Goal: Task Accomplishment & Management: Complete application form

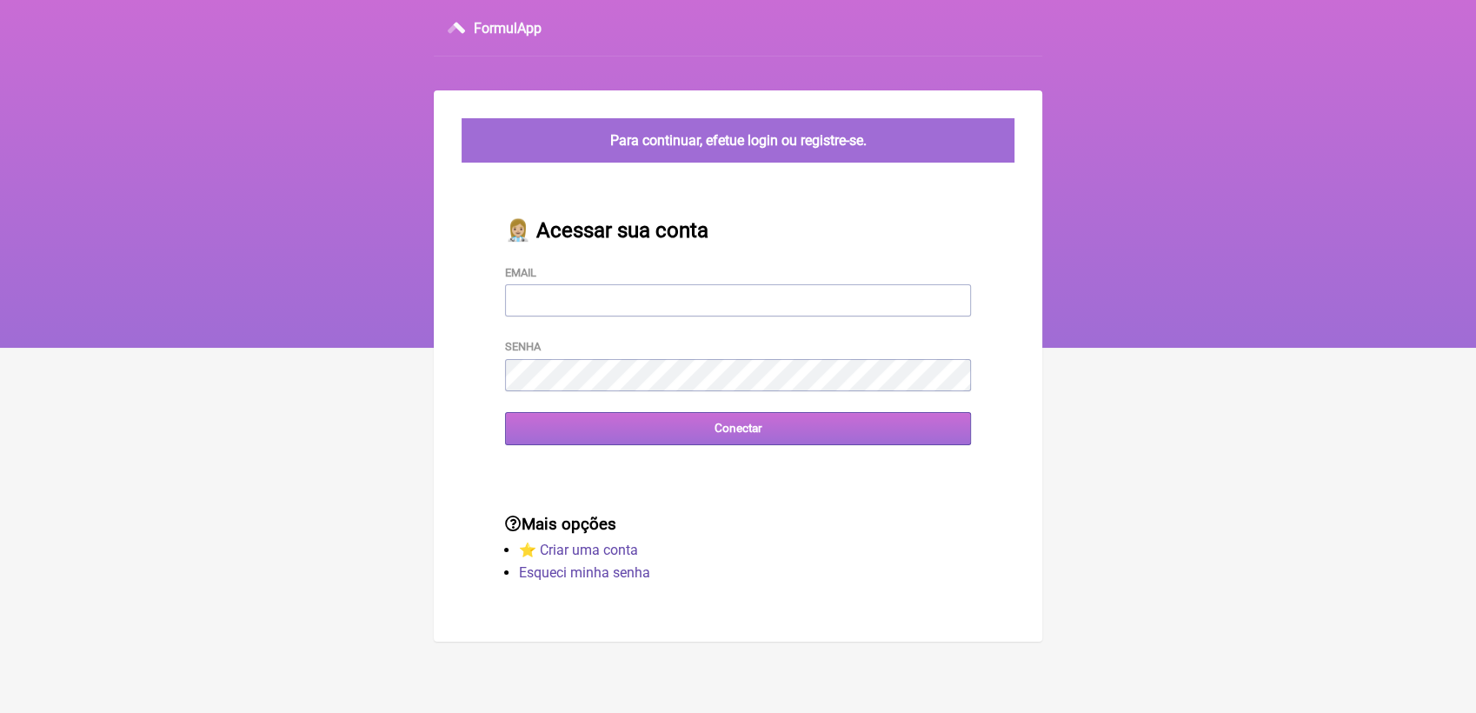
type input "terapiasveronicadias@gmail.com"
click at [742, 434] on input "Conectar" at bounding box center [738, 428] width 466 height 32
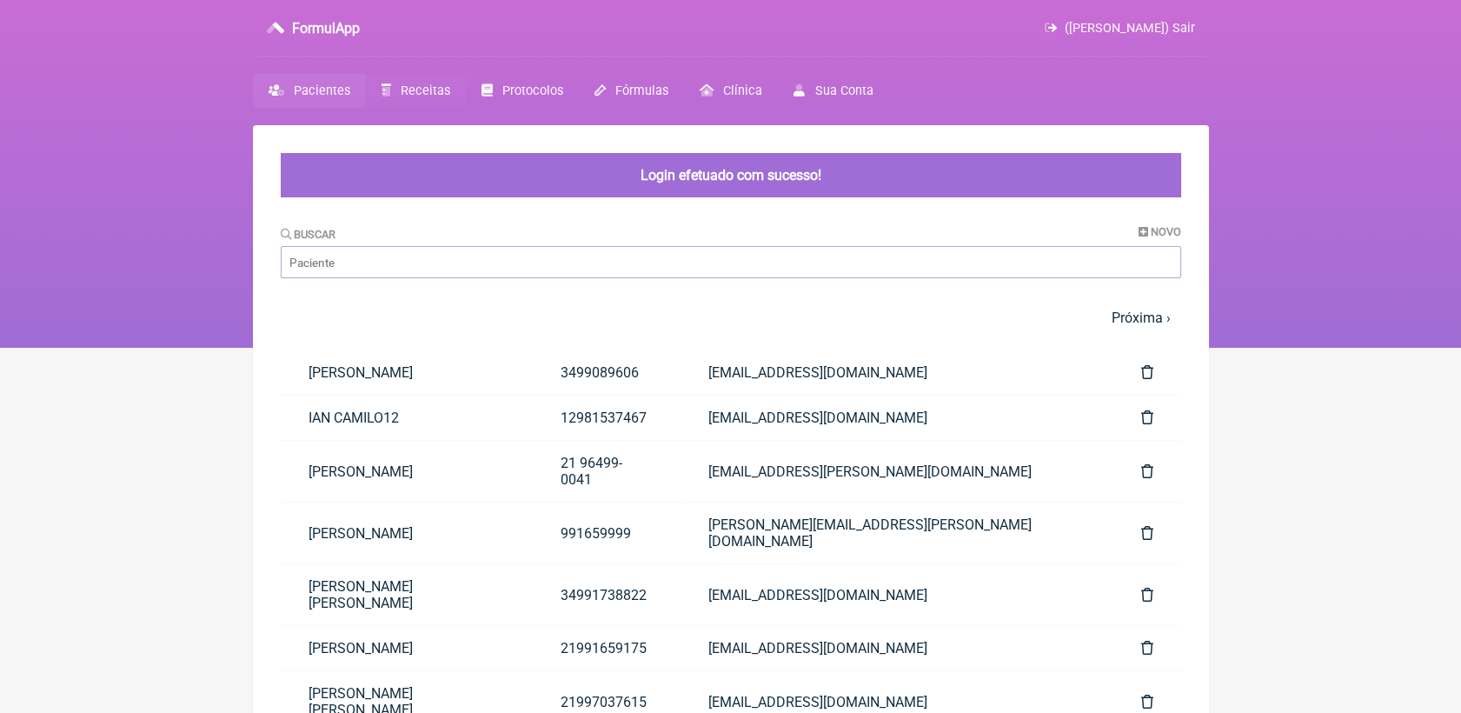
click at [417, 93] on span "Receitas" at bounding box center [426, 90] width 50 height 15
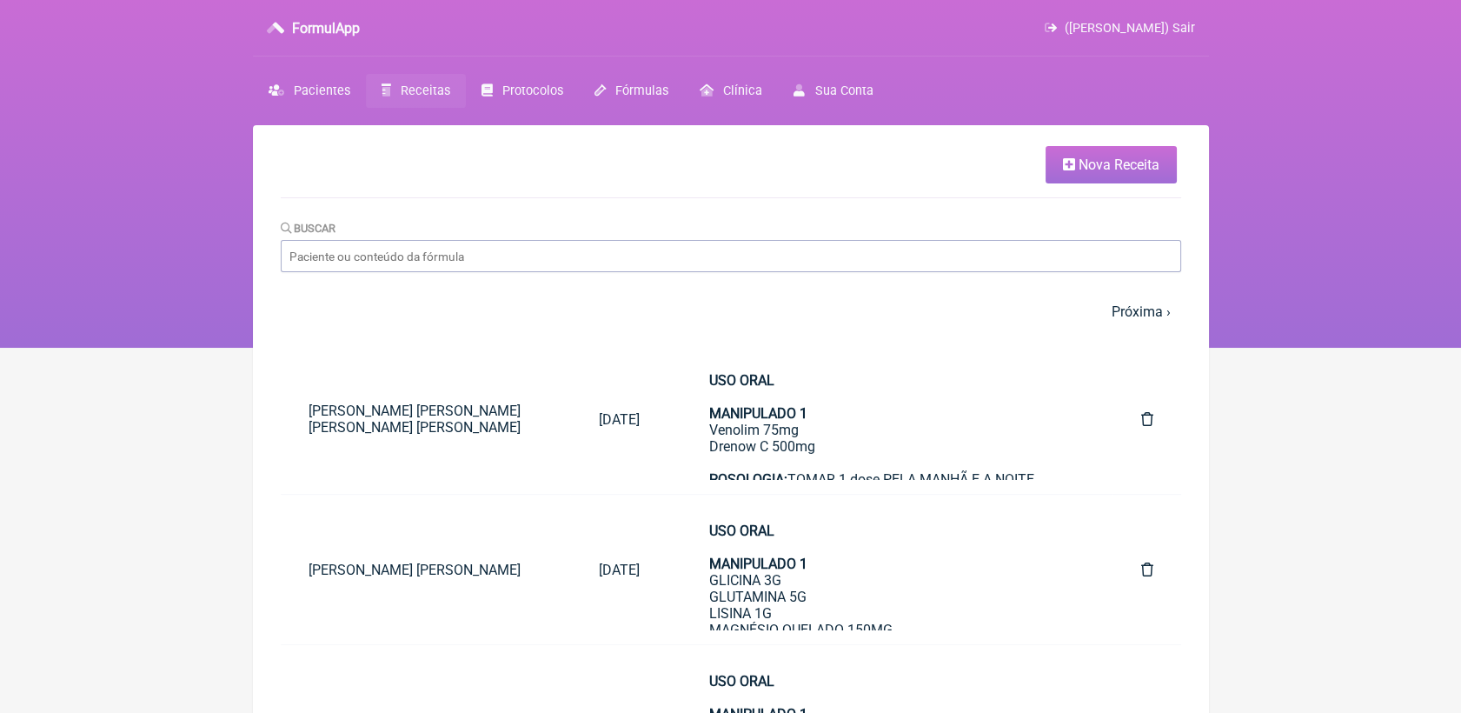
click at [1058, 163] on link "Nova Receita" at bounding box center [1111, 164] width 131 height 37
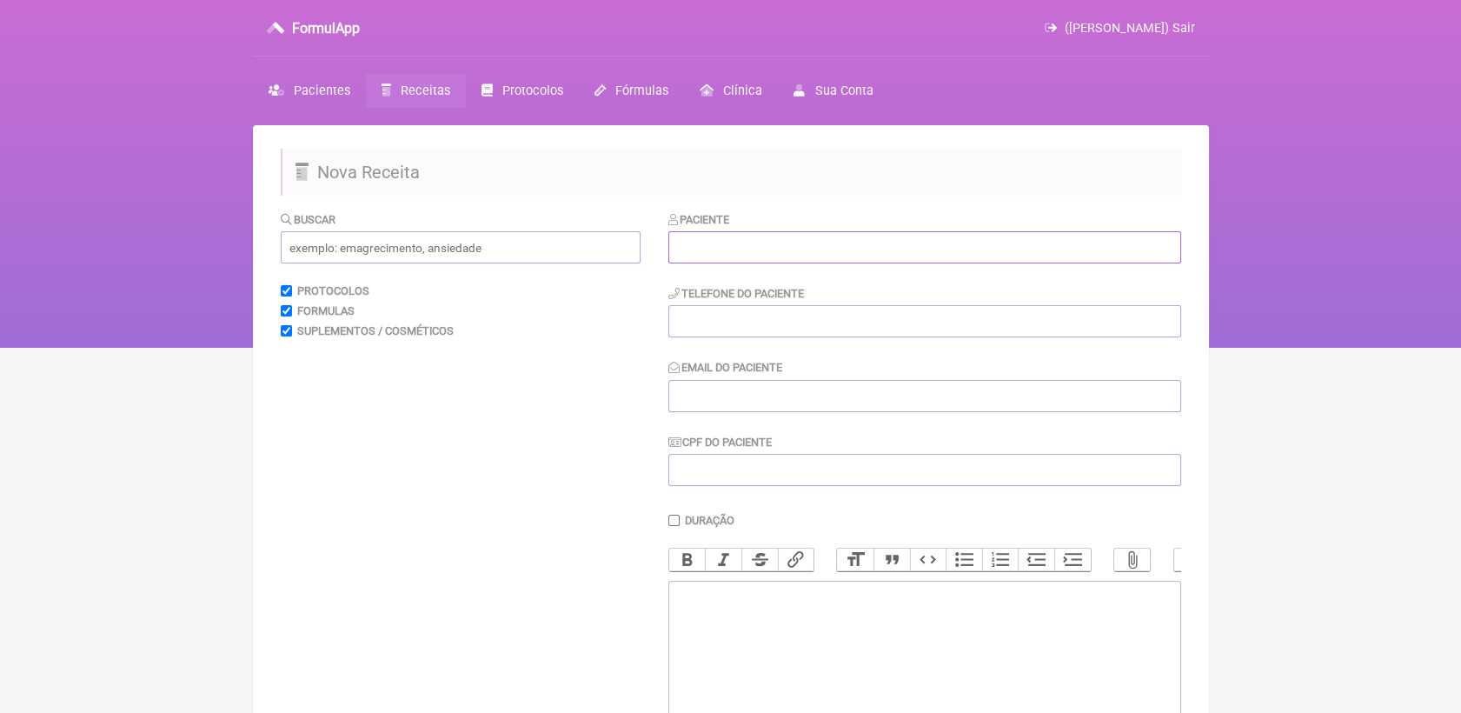
click at [849, 232] on input "text" at bounding box center [925, 247] width 513 height 32
paste input "Ana Paula de Souza Batista Ferreira"
type input "Ana Paula de Souza Batista Ferreira"
drag, startPoint x: 789, startPoint y: 332, endPoint x: 737, endPoint y: 274, distance: 78.2
click at [789, 332] on input "tel" at bounding box center [925, 321] width 513 height 32
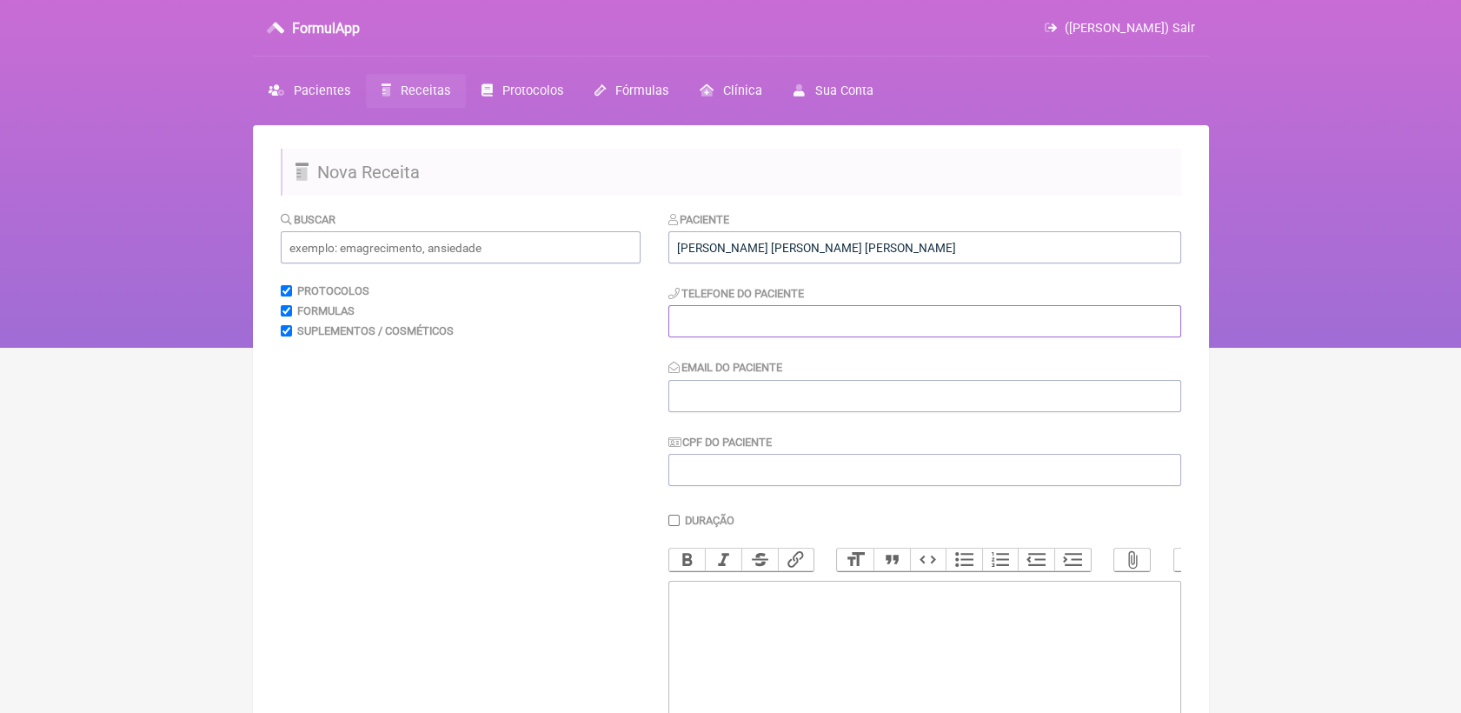
paste input "21 97278-8477"
type input "21 97278-8477"
drag, startPoint x: 817, startPoint y: 413, endPoint x: 828, endPoint y: 396, distance: 19.5
click at [828, 396] on input "Email do Paciente" at bounding box center [925, 396] width 513 height 32
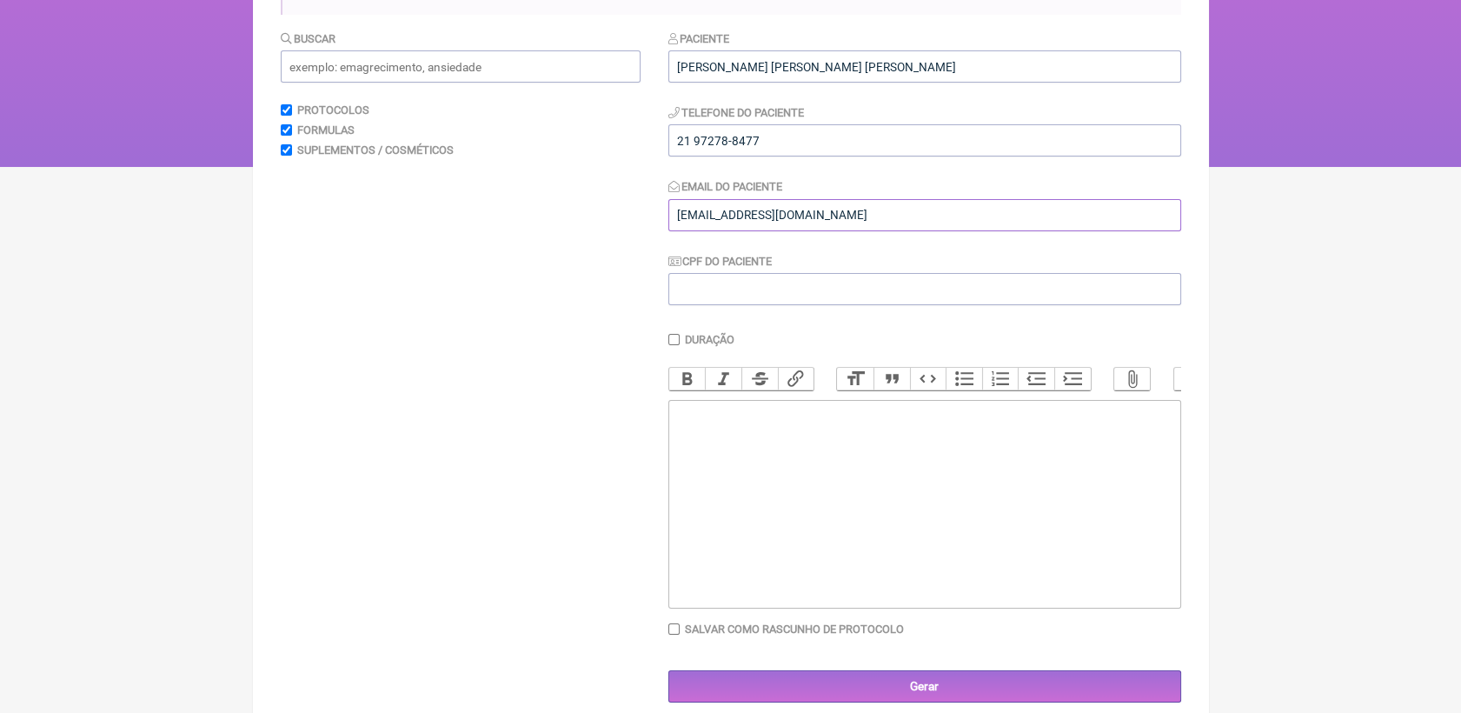
scroll to position [193, 0]
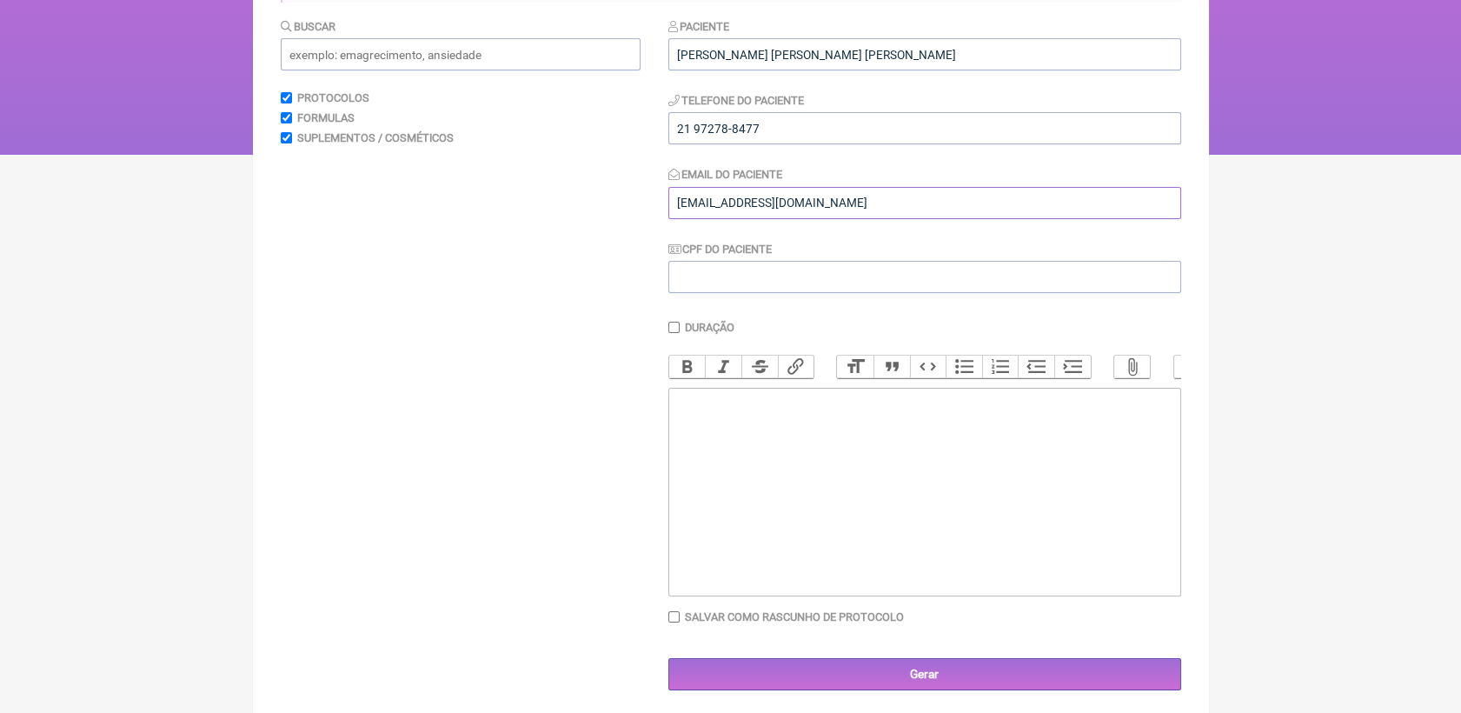
type input "apsouza@gmail.com"
click at [807, 452] on trix-editor at bounding box center [925, 492] width 513 height 209
type trix-editor "<div>U</div>"
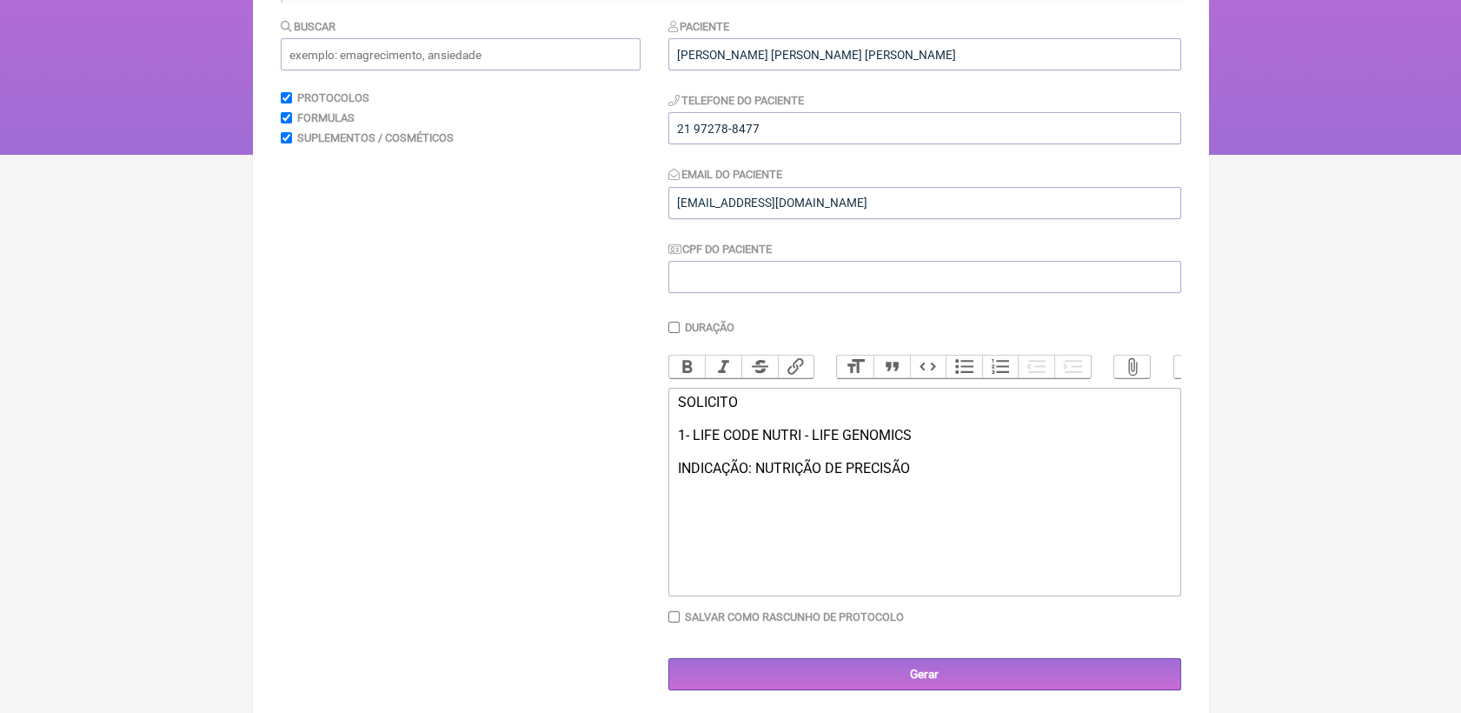
type trix-editor "<div>SOLICITO&nbsp;<br><br>1- LIFE CODE NUTRI - LIFE GENOMICS&nbsp;<br><br>INDI…"
click at [902, 689] on input "Gerar" at bounding box center [925, 674] width 513 height 32
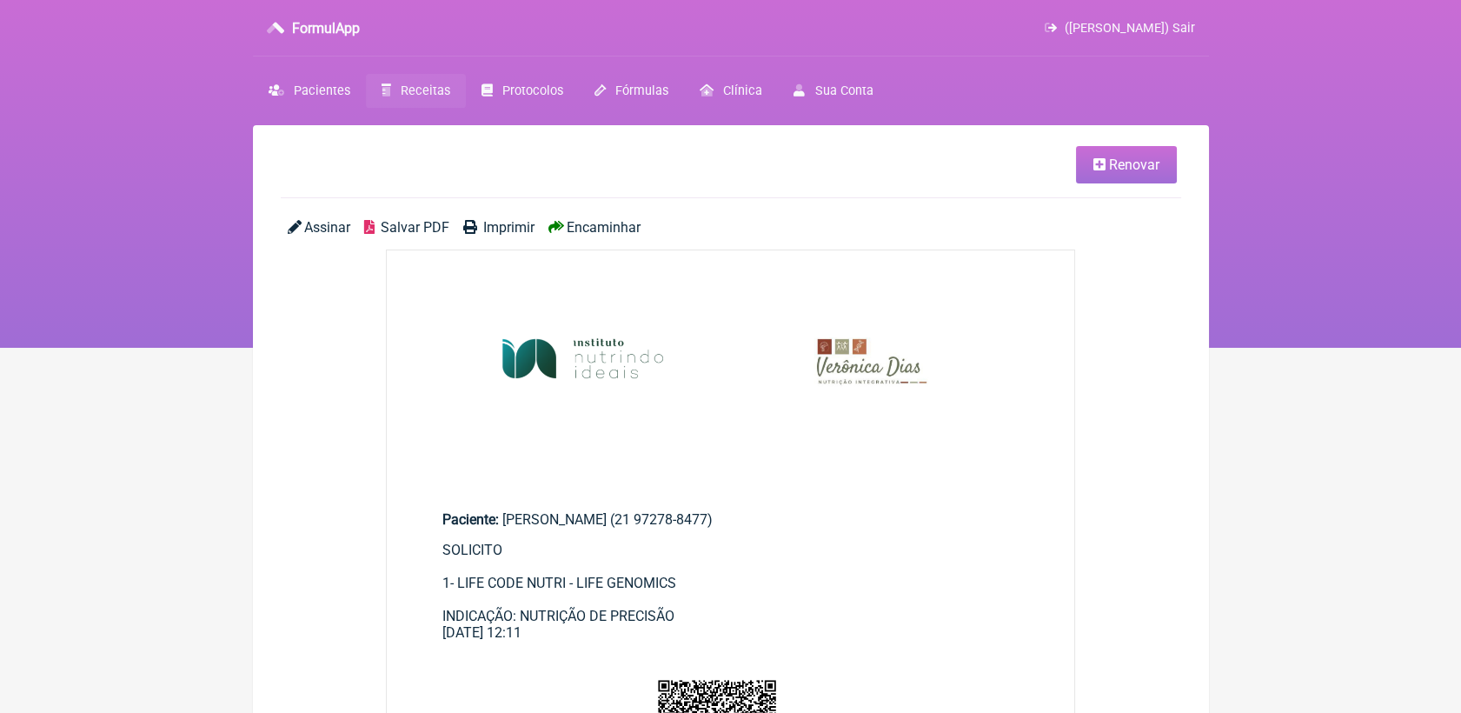
click at [436, 230] on span "Salvar PDF" at bounding box center [415, 227] width 69 height 17
click at [431, 226] on span "Salvar PDF" at bounding box center [415, 227] width 69 height 17
drag, startPoint x: 1131, startPoint y: 154, endPoint x: 1078, endPoint y: 205, distance: 73.8
click at [1131, 154] on link "Renovar" at bounding box center [1126, 164] width 101 height 37
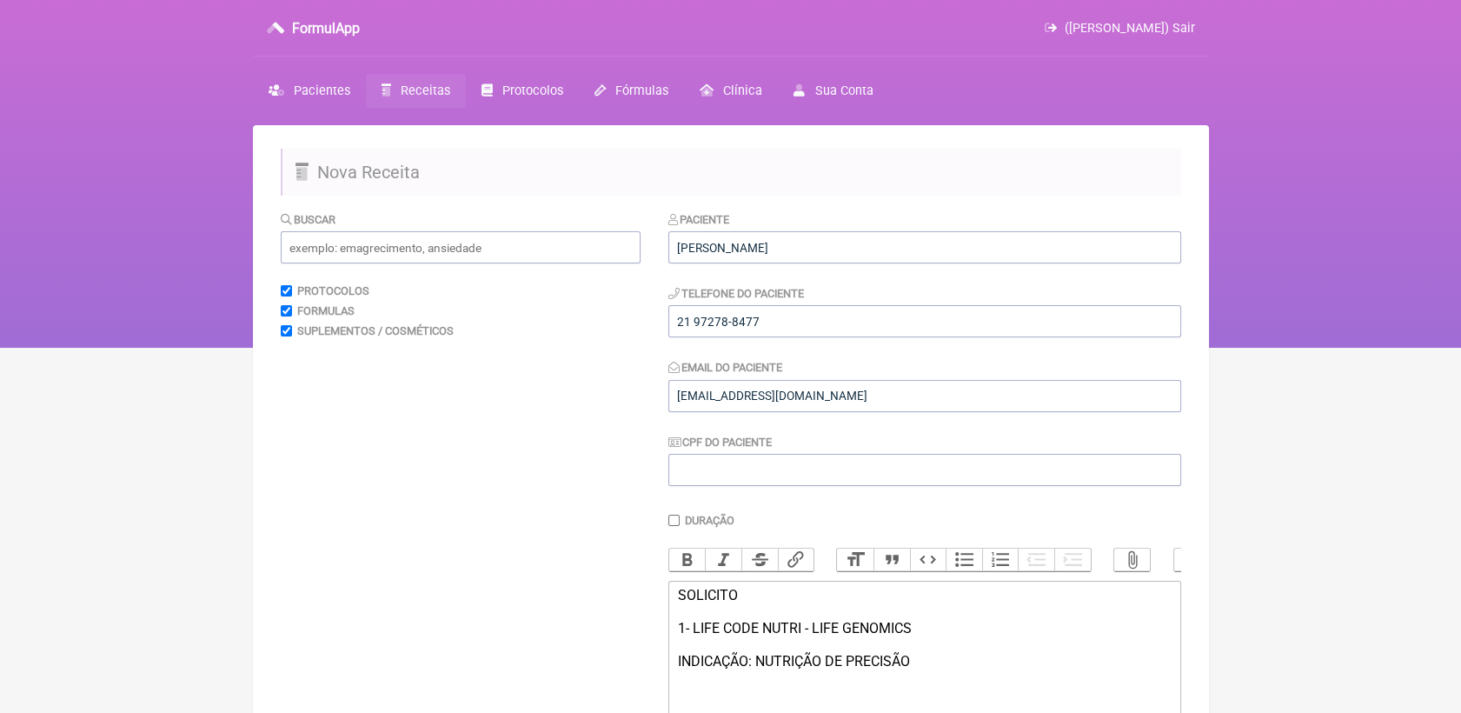
click at [434, 89] on span "Receitas" at bounding box center [426, 90] width 50 height 15
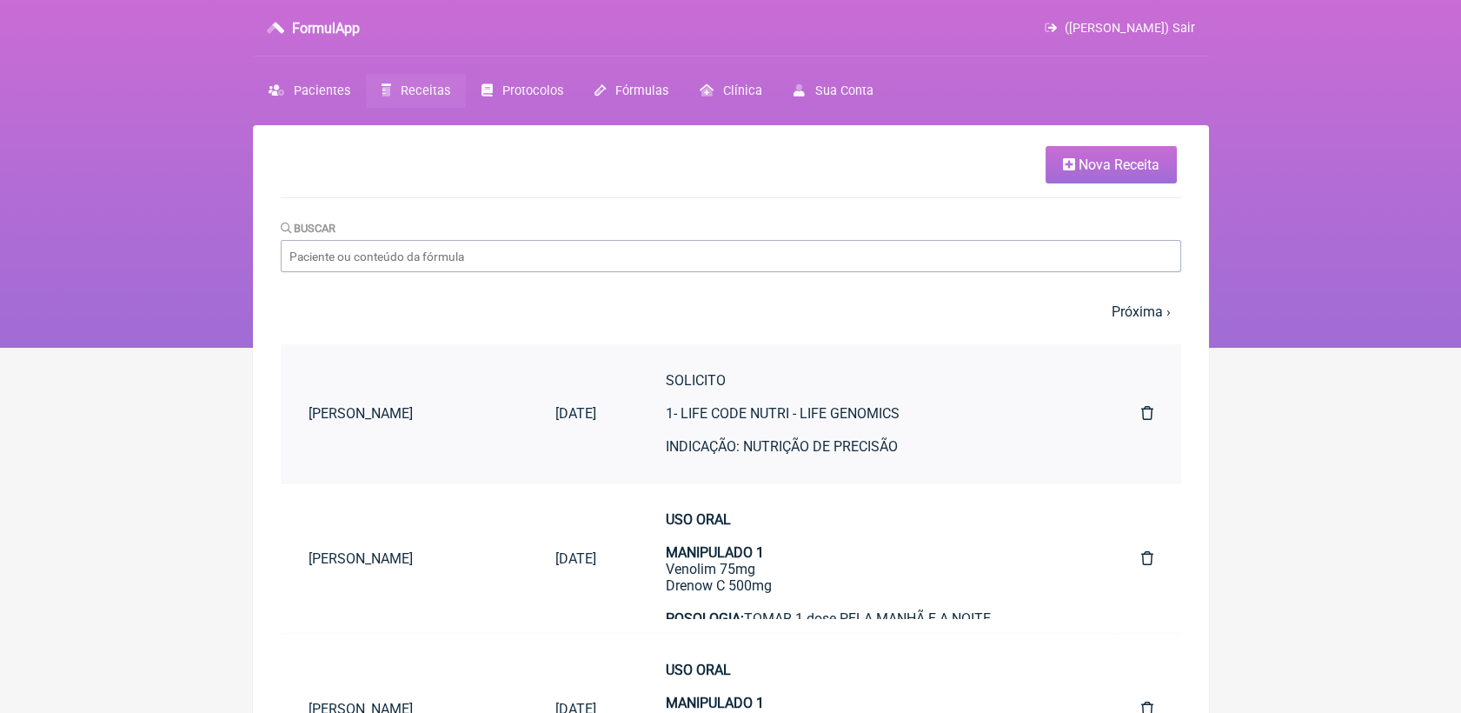
click at [615, 418] on link "12/09/2025" at bounding box center [576, 413] width 97 height 44
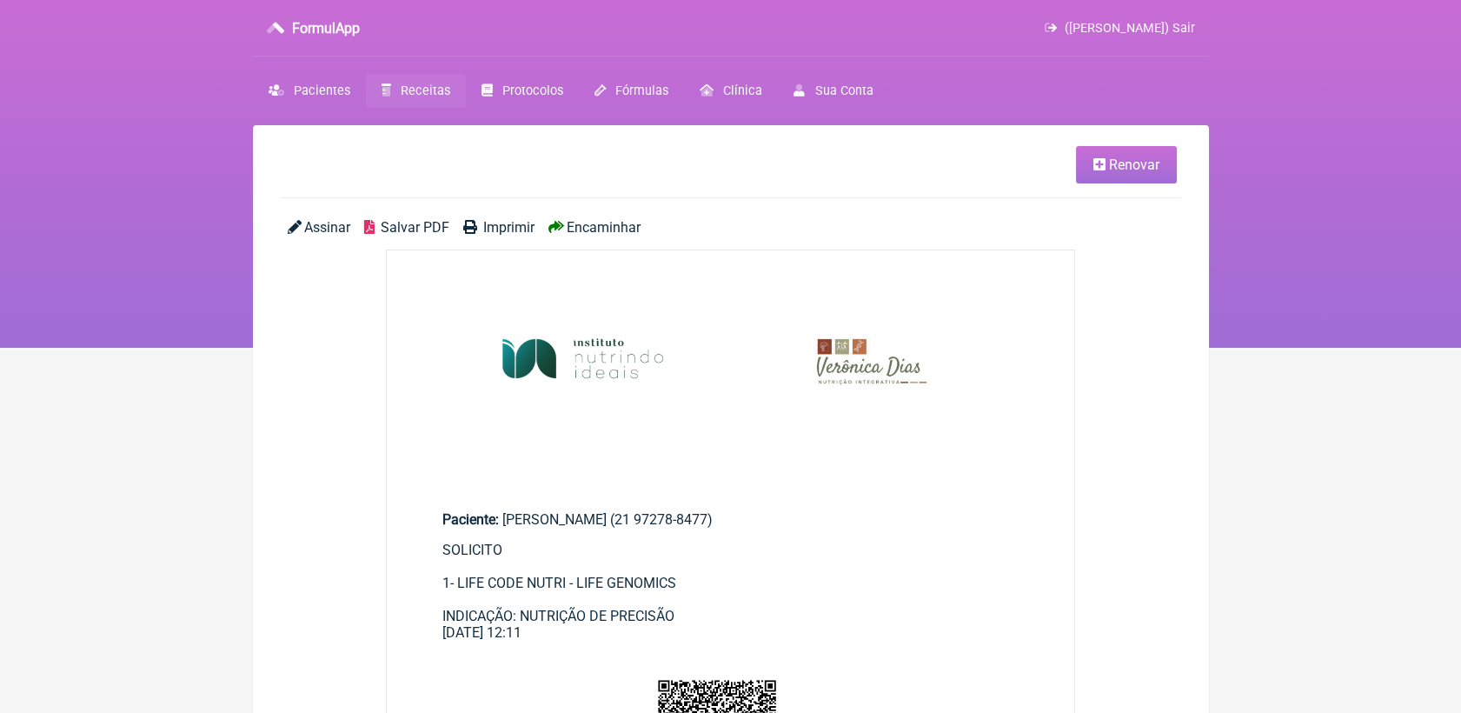
click at [419, 231] on span "Salvar PDF" at bounding box center [415, 227] width 69 height 17
drag, startPoint x: 1092, startPoint y: 400, endPoint x: 1028, endPoint y: 396, distance: 64.5
click at [1092, 400] on main "Renovar Assinar Salvar PDF Imprimir Encaminhar Paciente: Ana Paula de Souza Bat…" at bounding box center [731, 672] width 956 height 1094
click at [1123, 163] on span "Renovar" at bounding box center [1134, 164] width 50 height 17
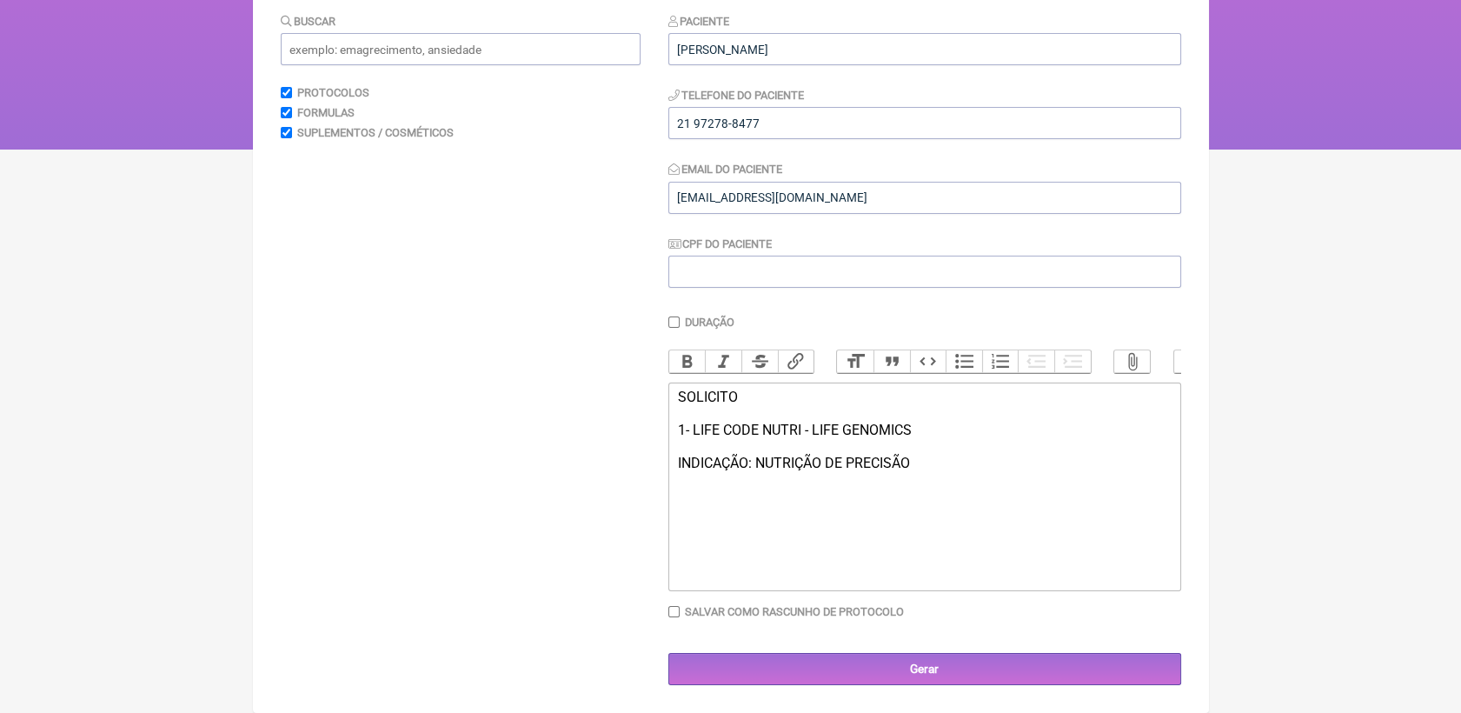
scroll to position [218, 0]
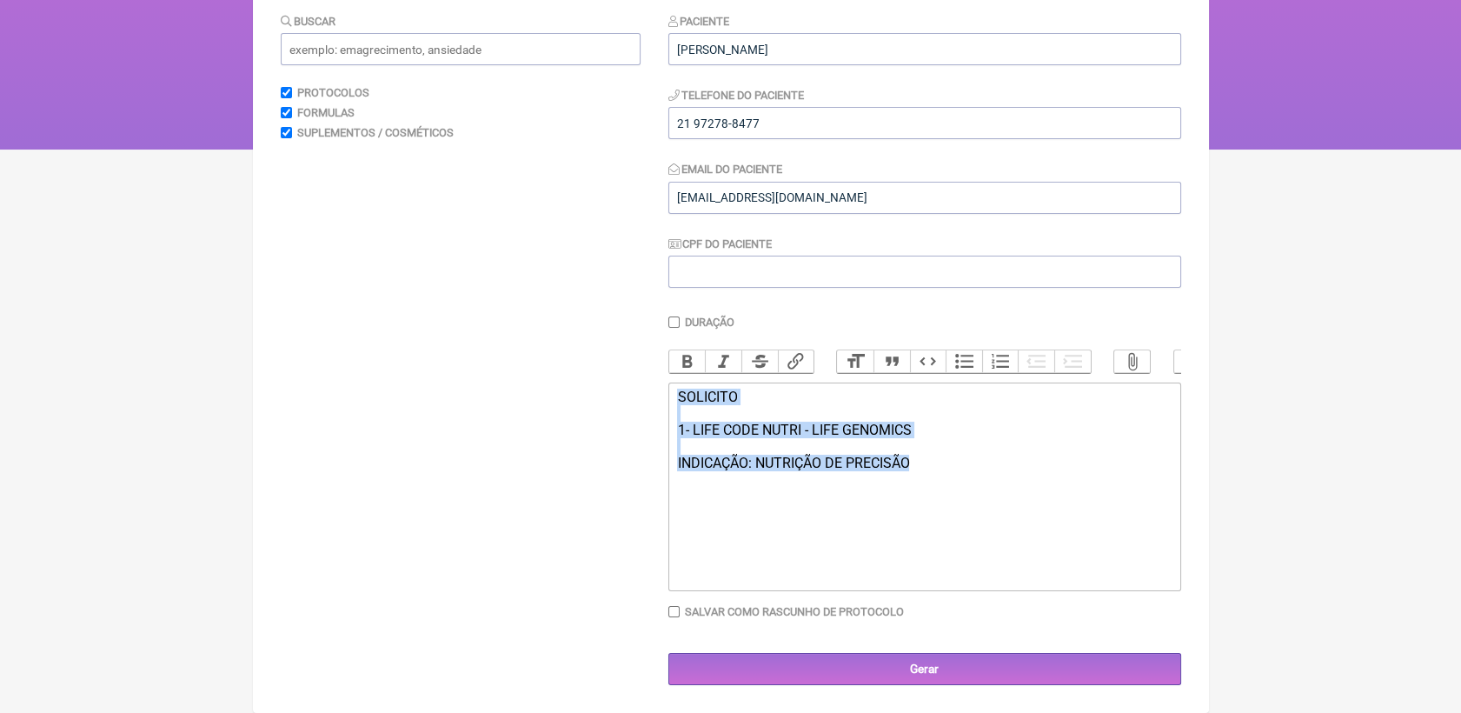
drag, startPoint x: 675, startPoint y: 397, endPoint x: 930, endPoint y: 487, distance: 270.8
click at [930, 487] on trix-editor "SOLICITO 1- LIFE CODE NUTRI - LIFE GENOMICS INDICAÇÃO: NUTRIÇÃO DE PRECISÃO" at bounding box center [925, 487] width 513 height 209
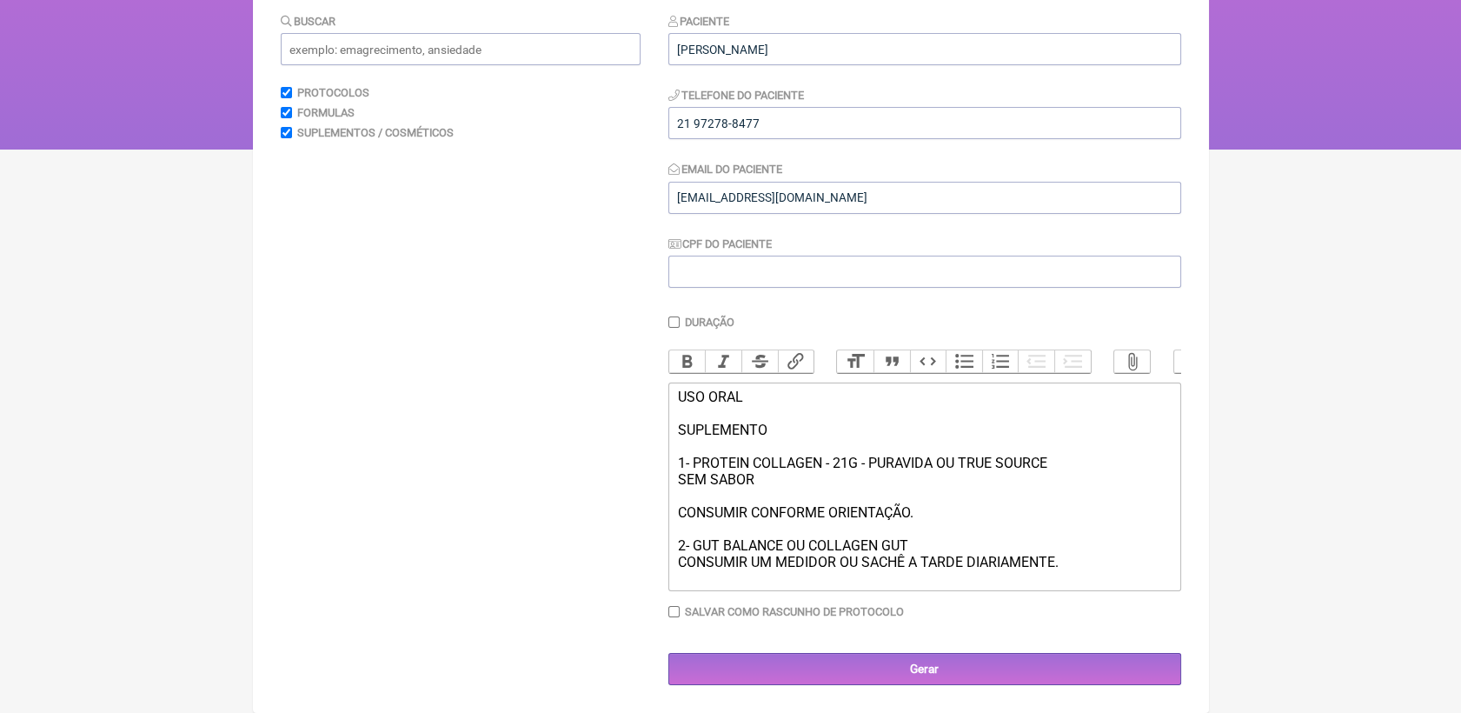
type trix-editor "<div>USO ORAL<br><br>SUPLEMENTO<br><br>1- PROTEIN COLLAGEN - 21G - PURAVIDA OU …"
drag, startPoint x: 920, startPoint y: 548, endPoint x: 671, endPoint y: 539, distance: 248.8
click at [671, 539] on trix-editor "USO ORAL SUPLEMENTO 1- PROTEIN COLLAGEN - 21G - PURAVIDA OU TRUE SOURCE SEM SAB…" at bounding box center [925, 487] width 513 height 209
click at [696, 350] on button "Bold" at bounding box center [687, 361] width 37 height 23
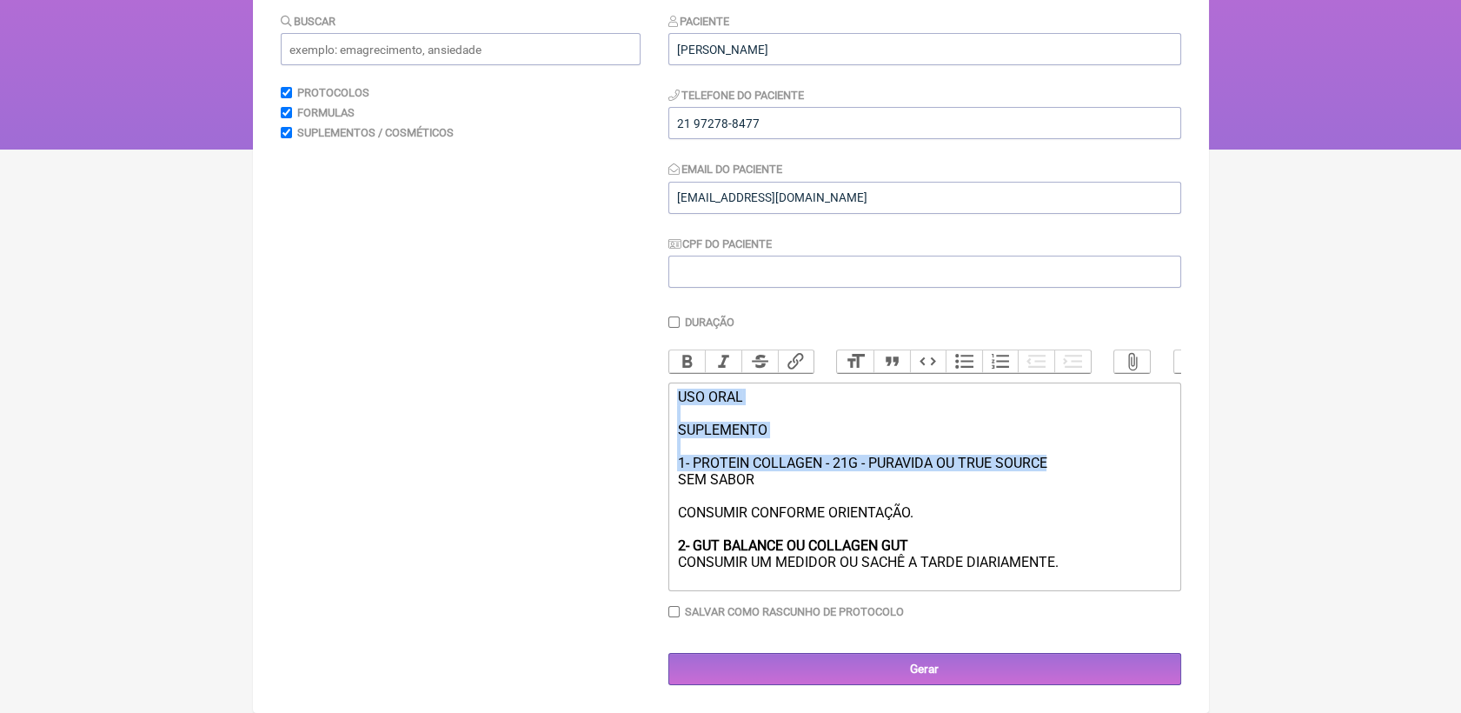
drag, startPoint x: 676, startPoint y: 395, endPoint x: 1054, endPoint y: 465, distance: 383.8
click at [1054, 465] on div "USO ORAL SUPLEMENTO 1- PROTEIN COLLAGEN - 21G - PURAVIDA OU TRUE SOURCE SEM SAB…" at bounding box center [924, 480] width 494 height 182
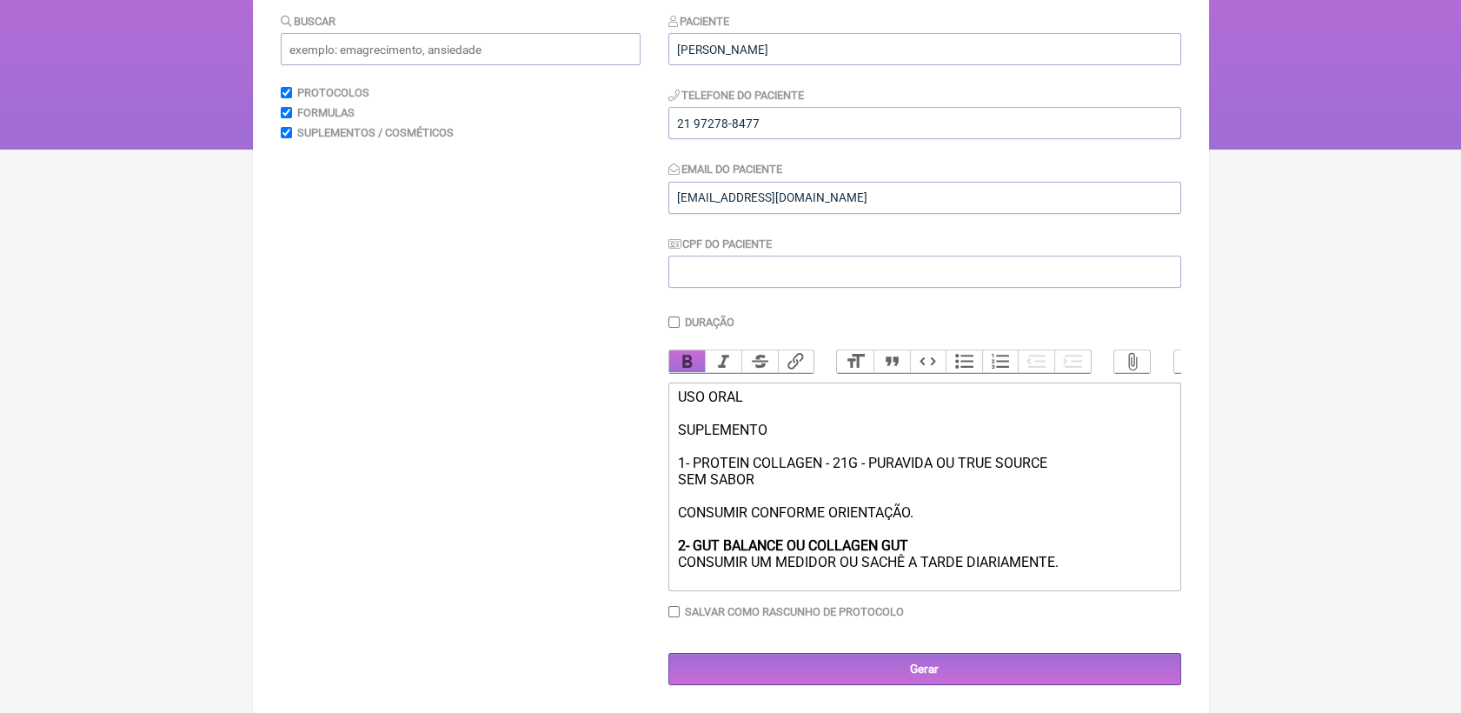
click at [686, 350] on button "Bold" at bounding box center [687, 361] width 37 height 23
click at [1129, 549] on div "USO ORAL SUPLEMENTO 1- PROTEIN COLLAGEN - 21G - PURAVIDA OU TRUE SOURCE SEM SAB…" at bounding box center [924, 480] width 494 height 182
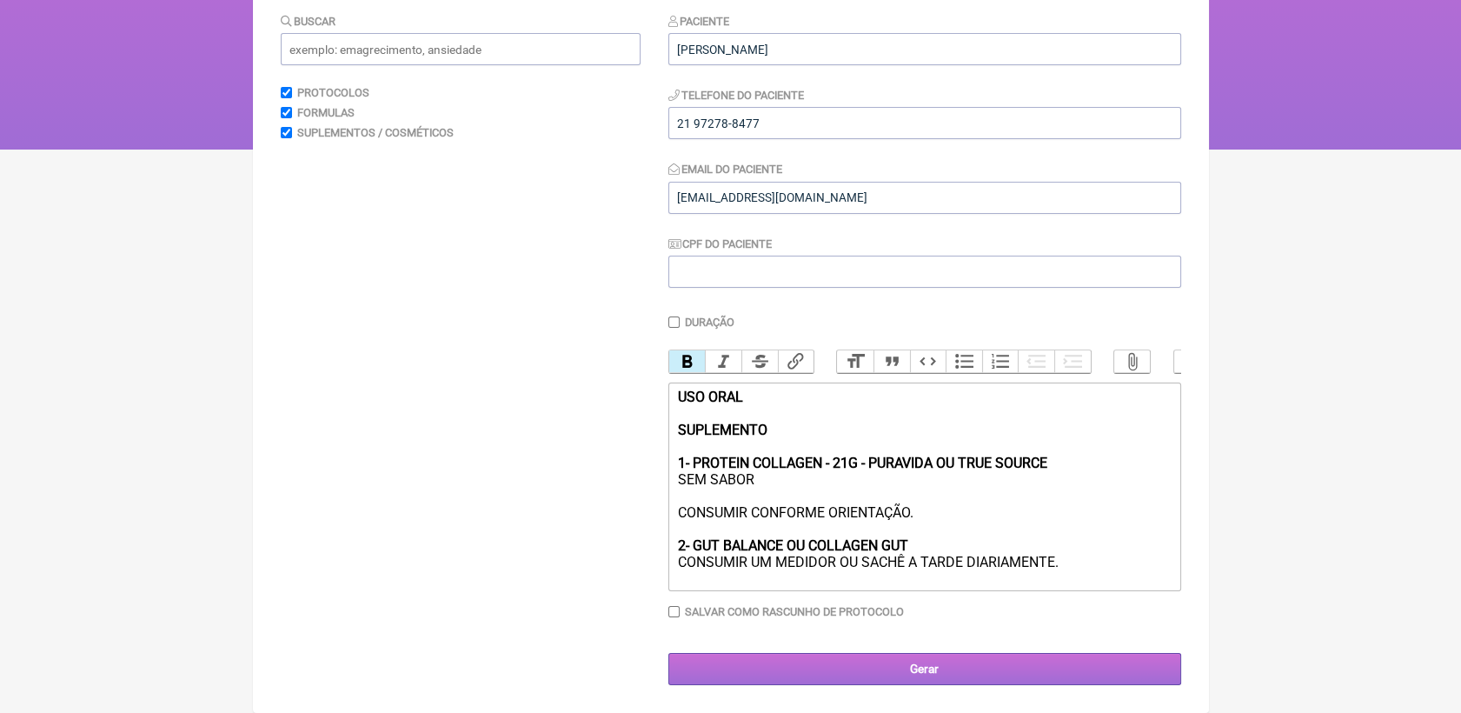
click at [1063, 662] on input "Gerar" at bounding box center [925, 669] width 513 height 32
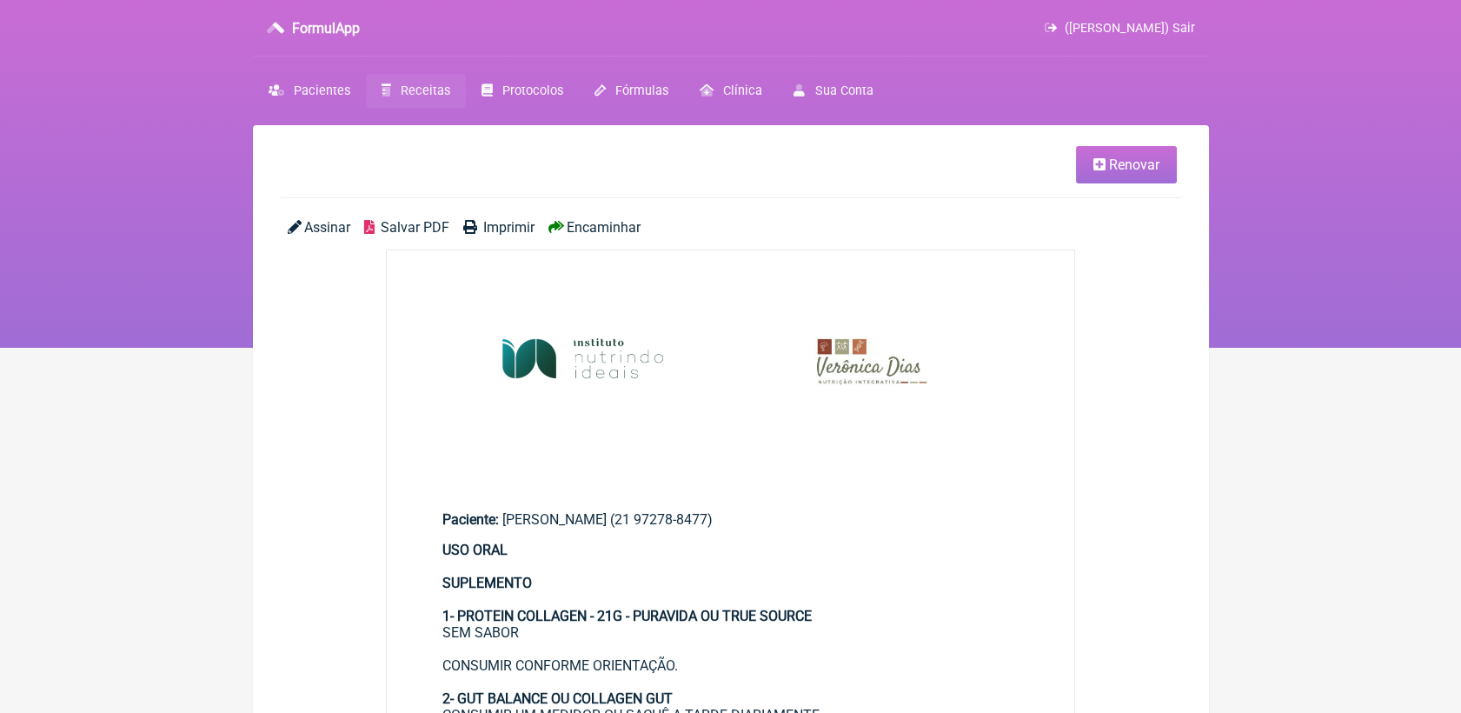
click at [419, 228] on span "Salvar PDF" at bounding box center [415, 227] width 69 height 17
